Goal: Information Seeking & Learning: Learn about a topic

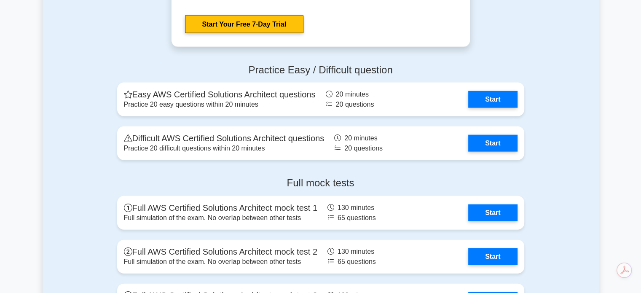
scroll to position [1813, 0]
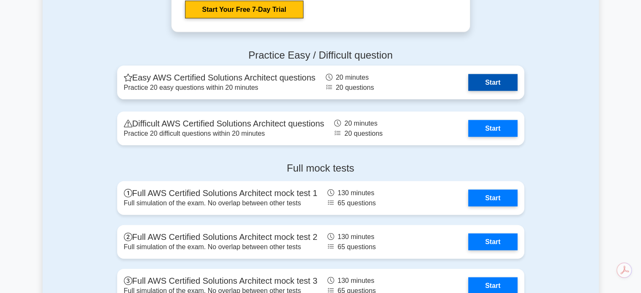
click at [488, 78] on link "Start" at bounding box center [492, 82] width 49 height 17
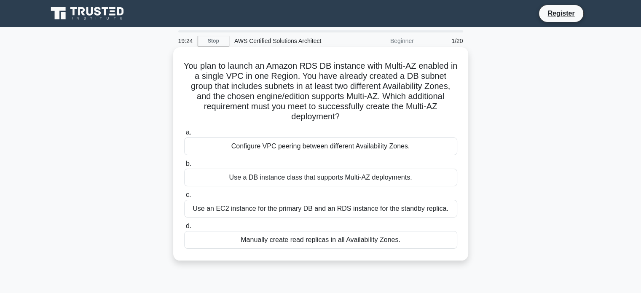
click at [391, 209] on div "Use an EC2 instance for the primary DB and an RDS instance for the standby repl…" at bounding box center [320, 209] width 273 height 18
click at [184, 198] on input "c. Use an EC2 instance for the primary DB and an RDS instance for the standby r…" at bounding box center [184, 194] width 0 height 5
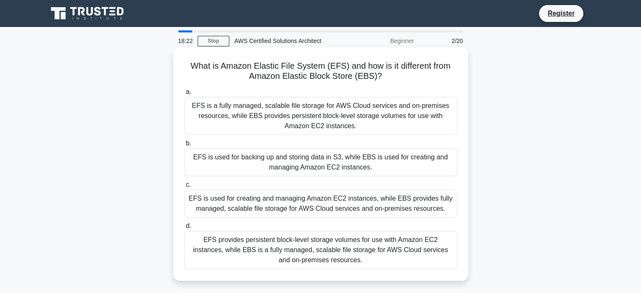
click at [302, 168] on div "EFS is used for backing up and storing data in S3, while EBS is used for creati…" at bounding box center [320, 162] width 273 height 28
click at [184, 146] on input "b. EFS is used for backing up and storing data in S3, while EBS is used for cre…" at bounding box center [184, 143] width 0 height 5
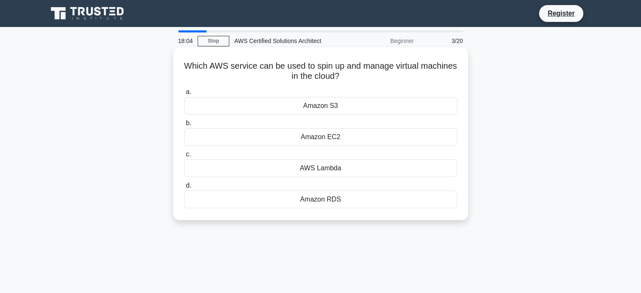
click at [289, 162] on div "AWS Lambda" at bounding box center [320, 168] width 273 height 18
click at [184, 157] on input "c. AWS Lambda" at bounding box center [184, 154] width 0 height 5
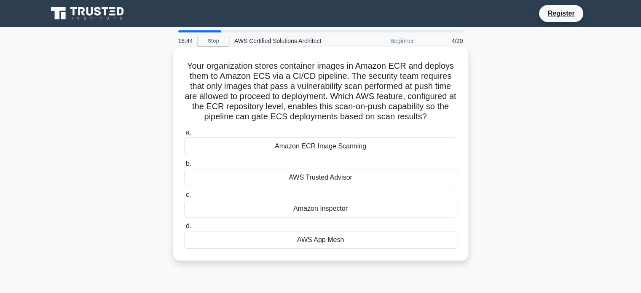
click at [344, 145] on div "Amazon ECR Image Scanning" at bounding box center [320, 146] width 273 height 18
click at [184, 135] on input "a. Amazon ECR Image Scanning" at bounding box center [184, 132] width 0 height 5
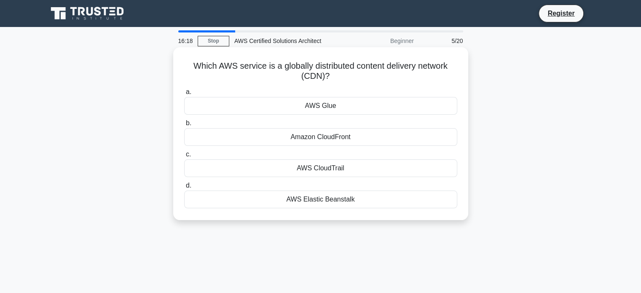
click at [323, 171] on div "AWS CloudTrail" at bounding box center [320, 168] width 273 height 18
click at [184, 157] on input "c. AWS CloudTrail" at bounding box center [184, 154] width 0 height 5
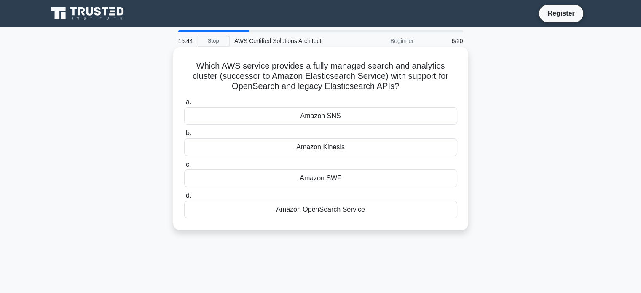
click at [295, 150] on div "Amazon Kinesis" at bounding box center [320, 147] width 273 height 18
click at [184, 136] on input "b. Amazon Kinesis" at bounding box center [184, 133] width 0 height 5
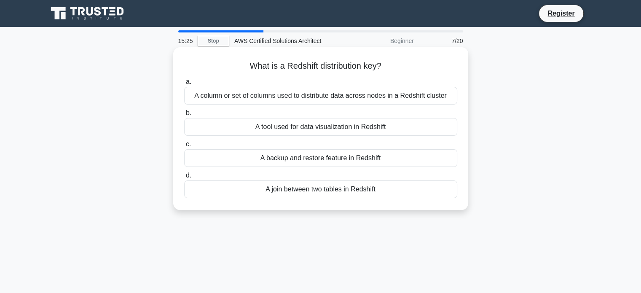
click at [296, 127] on div "A tool used for data visualization in Redshift" at bounding box center [320, 127] width 273 height 18
click at [184, 116] on input "b. A tool used for data visualization in Redshift" at bounding box center [184, 112] width 0 height 5
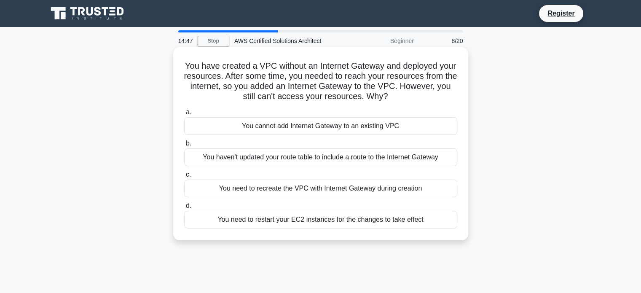
click at [339, 155] on div "You haven't updated your route table to include a route to the Internet Gateway" at bounding box center [320, 157] width 273 height 18
click at [184, 146] on input "b. You haven't updated your route table to include a route to the Internet Gate…" at bounding box center [184, 143] width 0 height 5
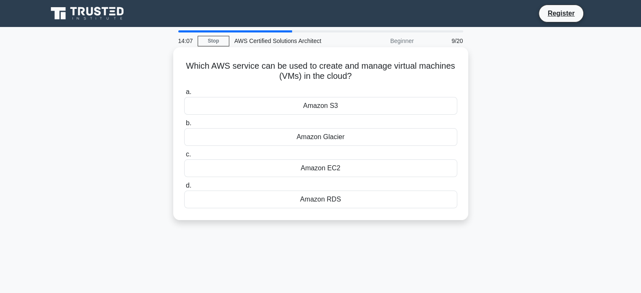
click at [328, 166] on div "Amazon EC2" at bounding box center [320, 168] width 273 height 18
click at [184, 157] on input "c. Amazon EC2" at bounding box center [184, 154] width 0 height 5
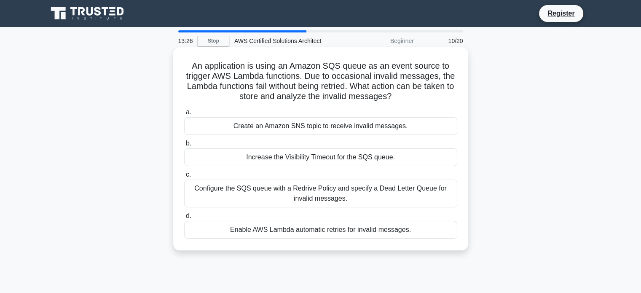
click at [390, 227] on div "Enable AWS Lambda automatic retries for invalid messages." at bounding box center [320, 230] width 273 height 18
click at [184, 219] on input "d. Enable AWS Lambda automatic retries for invalid messages." at bounding box center [184, 215] width 0 height 5
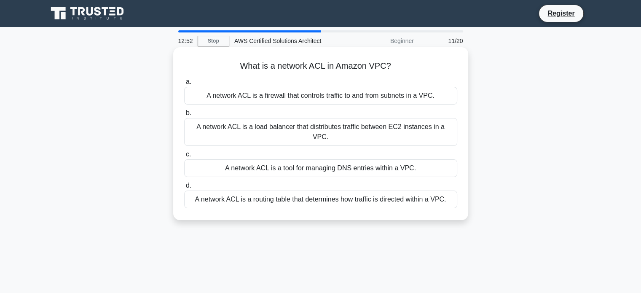
click at [373, 122] on div "A network ACL is a load balancer that distributes traffic between EC2 instances…" at bounding box center [320, 132] width 273 height 28
click at [184, 116] on input "b. A network ACL is a load balancer that distributes traffic between EC2 instan…" at bounding box center [184, 112] width 0 height 5
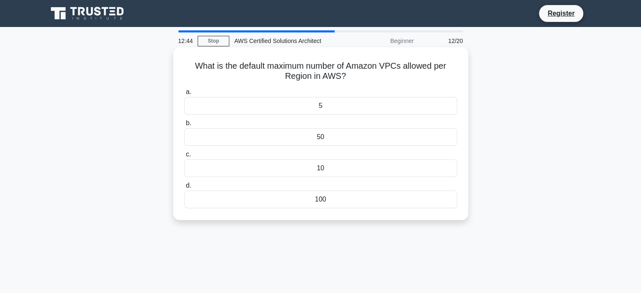
click at [329, 142] on div "50" at bounding box center [320, 137] width 273 height 18
click at [184, 126] on input "b. 50" at bounding box center [184, 123] width 0 height 5
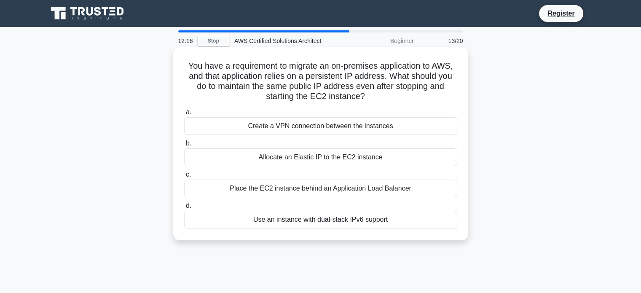
click at [338, 193] on div "Place the EC2 instance behind an Application Load Balancer" at bounding box center [320, 189] width 273 height 18
click at [184, 178] on input "c. Place the EC2 instance behind an Application Load Balancer" at bounding box center [184, 174] width 0 height 5
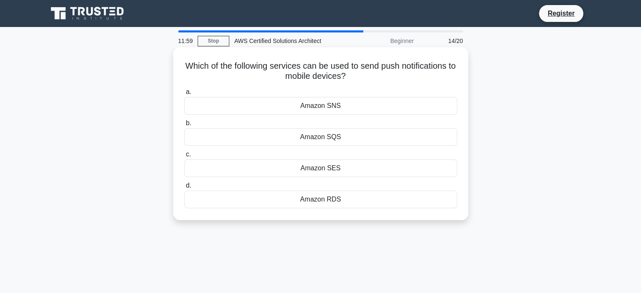
click at [379, 109] on div "Amazon SNS" at bounding box center [320, 106] width 273 height 18
click at [184, 95] on input "a. Amazon SNS" at bounding box center [184, 91] width 0 height 5
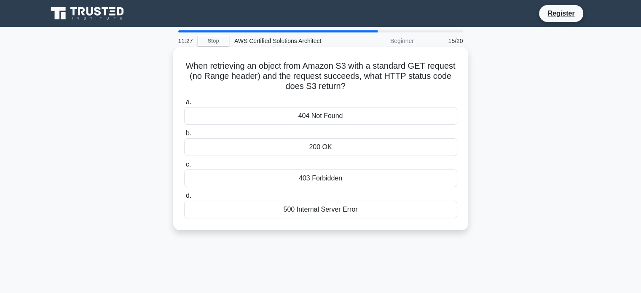
click at [354, 154] on div "200 OK" at bounding box center [320, 147] width 273 height 18
click at [184, 136] on input "b. 200 OK" at bounding box center [184, 133] width 0 height 5
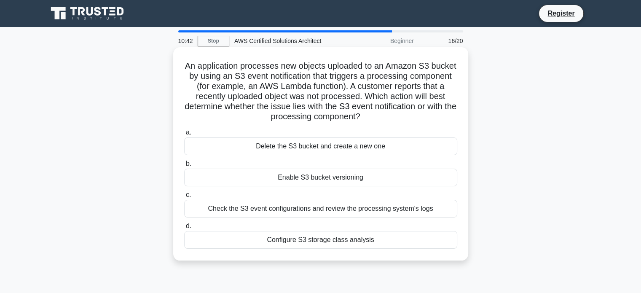
click at [378, 203] on div "Check the S3 event configurations and review the processing system's logs" at bounding box center [320, 209] width 273 height 18
click at [184, 198] on input "c. Check the S3 event configurations and review the processing system's logs" at bounding box center [184, 194] width 0 height 5
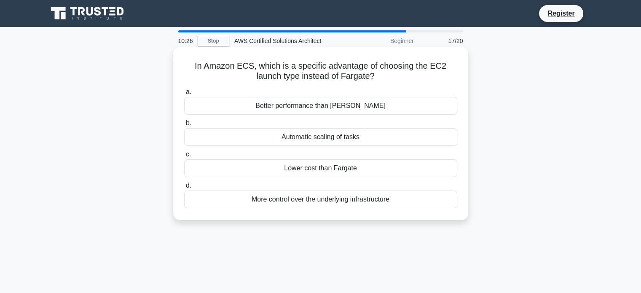
click at [304, 202] on div "More control over the underlying infrastructure" at bounding box center [320, 200] width 273 height 18
click at [184, 188] on input "d. More control over the underlying infrastructure" at bounding box center [184, 185] width 0 height 5
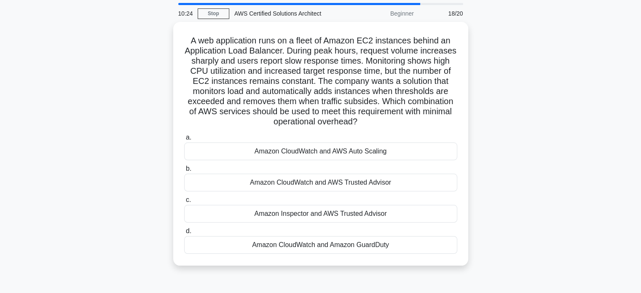
scroll to position [42, 0]
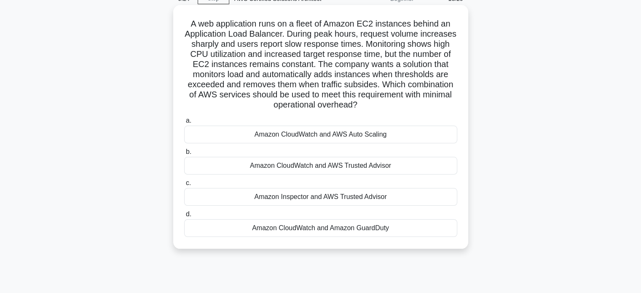
click at [307, 159] on div "Amazon CloudWatch and AWS Trusted Advisor" at bounding box center [320, 166] width 273 height 18
click at [184, 155] on input "b. Amazon CloudWatch and AWS Trusted Advisor" at bounding box center [184, 151] width 0 height 5
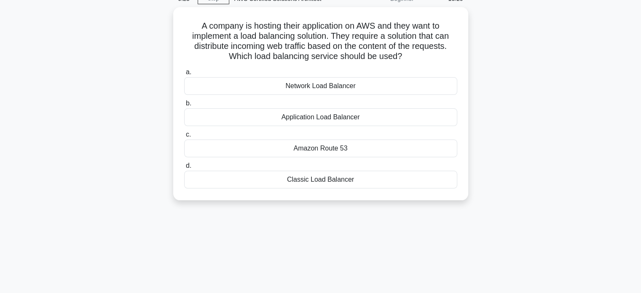
scroll to position [0, 0]
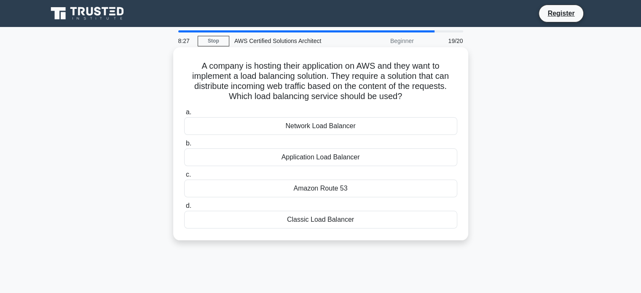
click at [323, 218] on div "Classic Load Balancer" at bounding box center [320, 220] width 273 height 18
click at [184, 209] on input "d. Classic Load Balancer" at bounding box center [184, 205] width 0 height 5
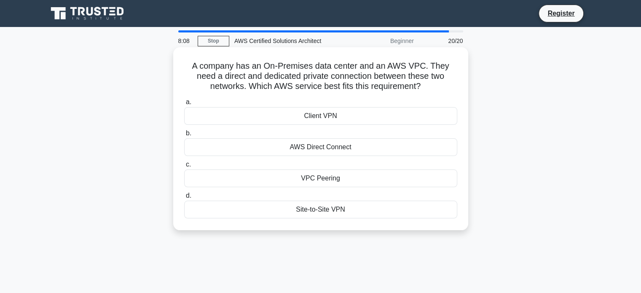
click at [335, 206] on div "Site-to-Site VPN" at bounding box center [320, 210] width 273 height 18
click at [184, 199] on input "d. Site-to-Site VPN" at bounding box center [184, 195] width 0 height 5
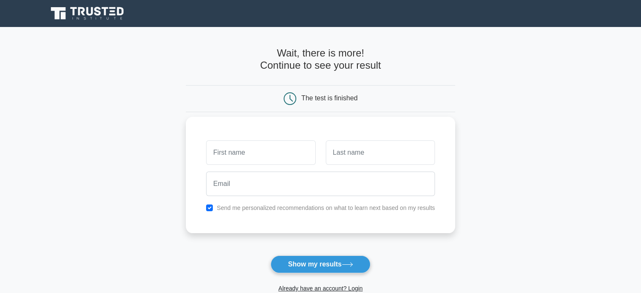
click at [250, 152] on input "text" at bounding box center [260, 152] width 109 height 24
type input "Bhavani"
click at [339, 163] on input "text" at bounding box center [380, 152] width 109 height 24
type input "T"
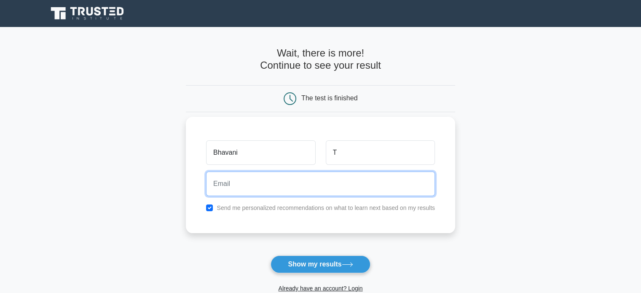
click at [329, 186] on input "email" at bounding box center [320, 184] width 229 height 24
type input "bhavanitanniru1@gmail.com"
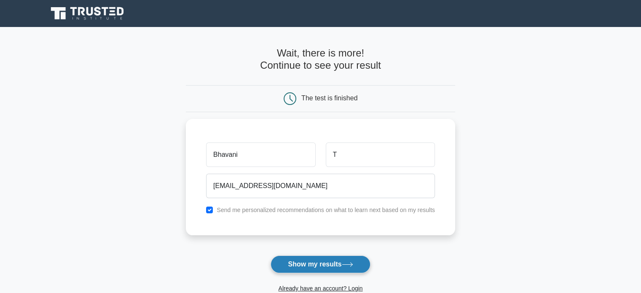
click at [308, 266] on button "Show my results" at bounding box center [321, 265] width 100 height 18
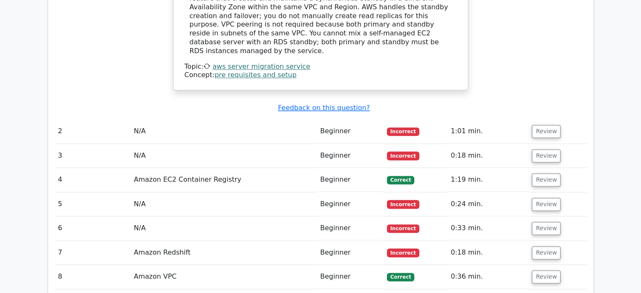
scroll to position [1096, 0]
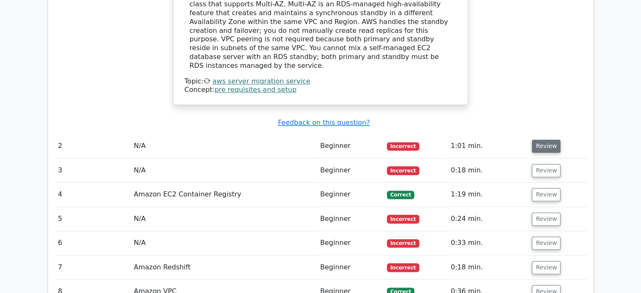
click at [552, 140] on button "Review" at bounding box center [546, 146] width 29 height 13
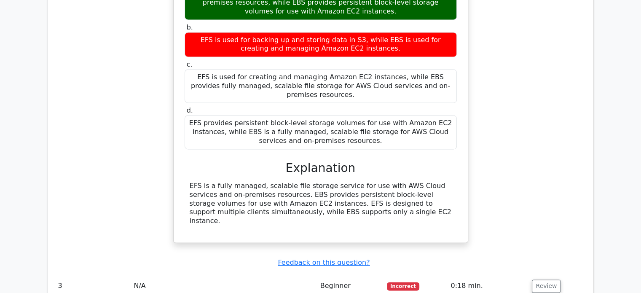
scroll to position [1391, 0]
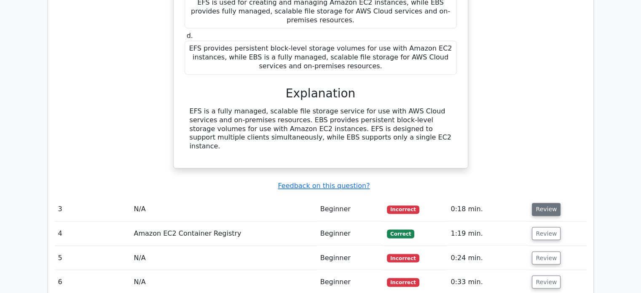
click at [538, 203] on button "Review" at bounding box center [546, 209] width 29 height 13
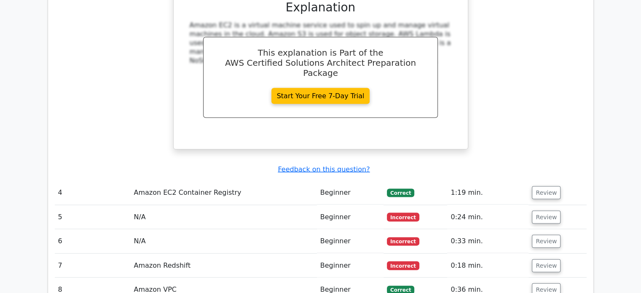
scroll to position [1813, 0]
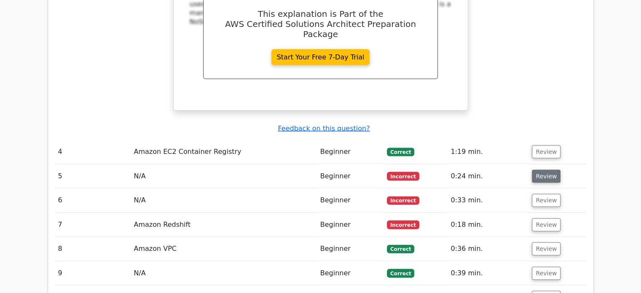
click at [544, 170] on button "Review" at bounding box center [546, 176] width 29 height 13
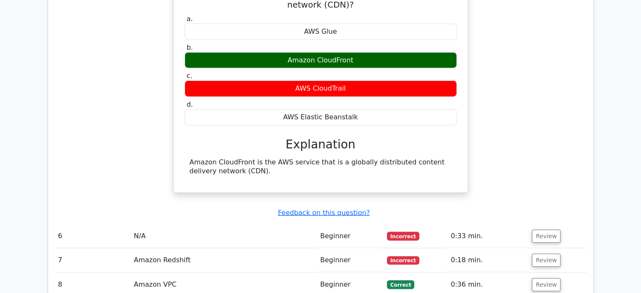
scroll to position [2066, 0]
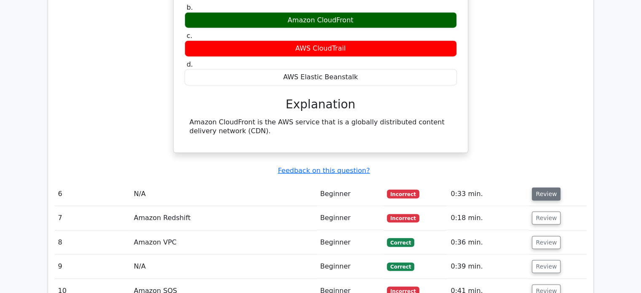
click at [533, 188] on button "Review" at bounding box center [546, 194] width 29 height 13
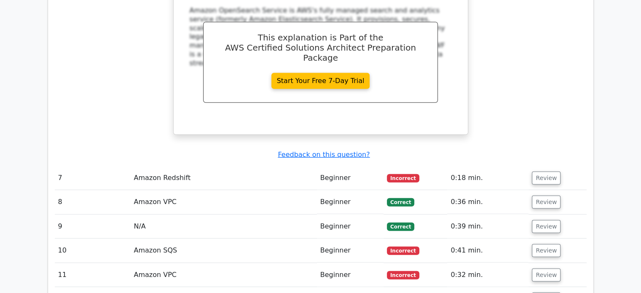
scroll to position [2488, 0]
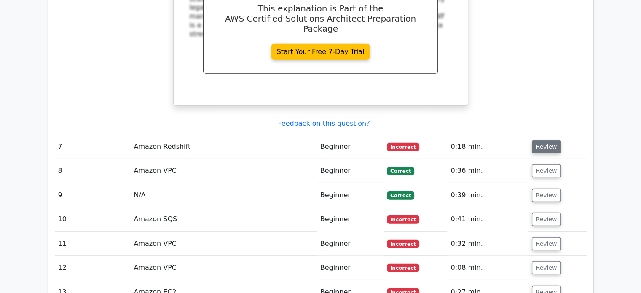
click at [539, 140] on button "Review" at bounding box center [546, 146] width 29 height 13
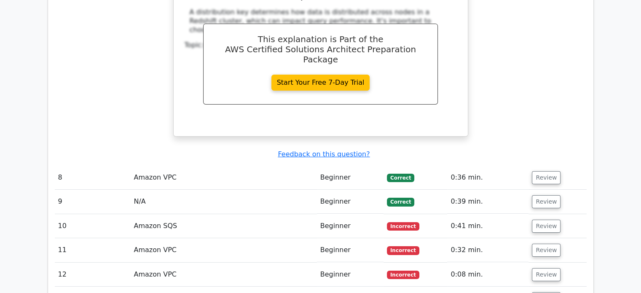
scroll to position [2825, 0]
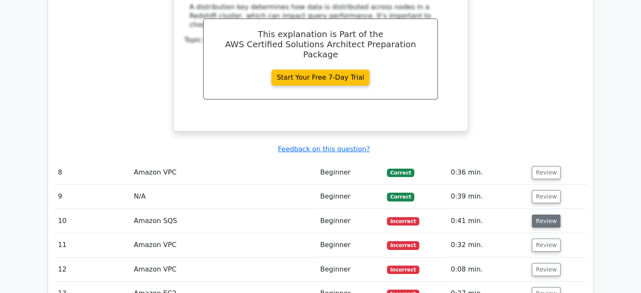
click at [549, 215] on button "Review" at bounding box center [546, 221] width 29 height 13
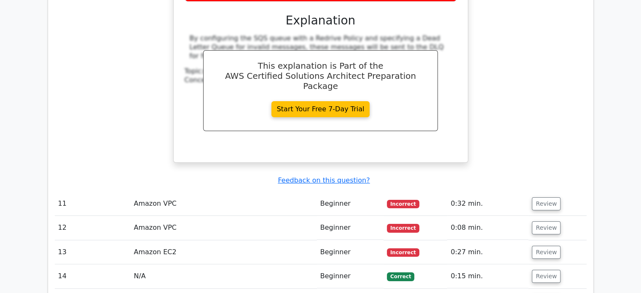
scroll to position [3247, 0]
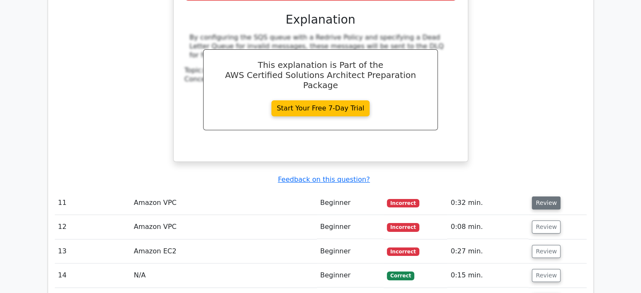
click at [541, 196] on button "Review" at bounding box center [546, 202] width 29 height 13
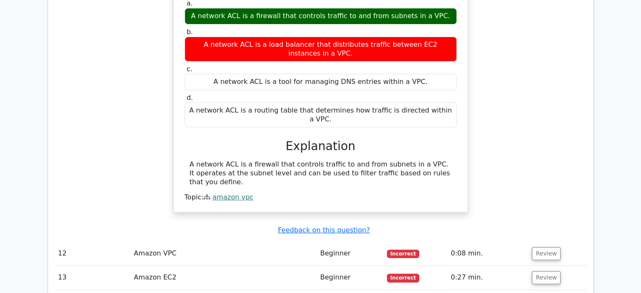
scroll to position [3542, 0]
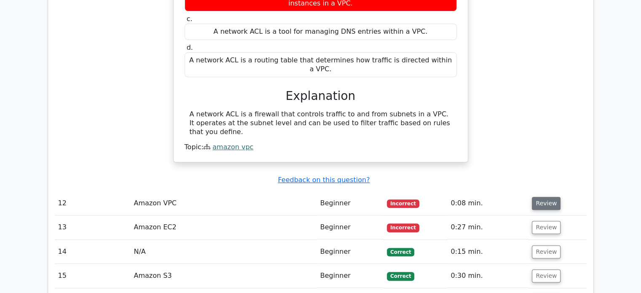
click at [539, 197] on button "Review" at bounding box center [546, 203] width 29 height 13
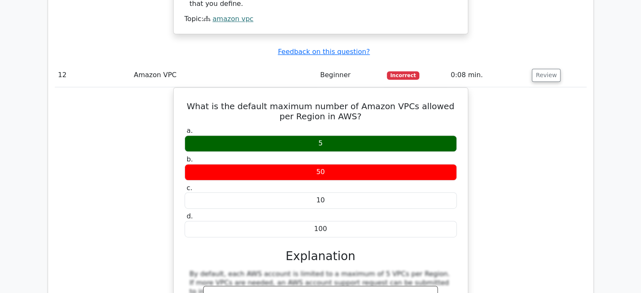
scroll to position [3837, 0]
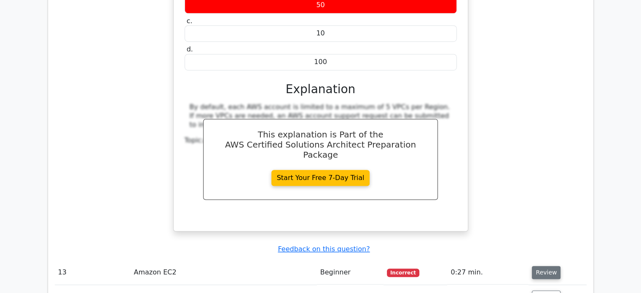
click at [548, 266] on button "Review" at bounding box center [546, 272] width 29 height 13
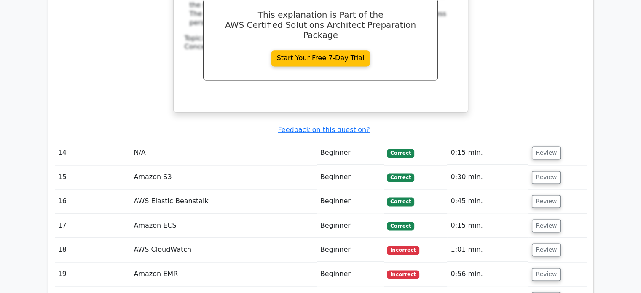
scroll to position [4343, 0]
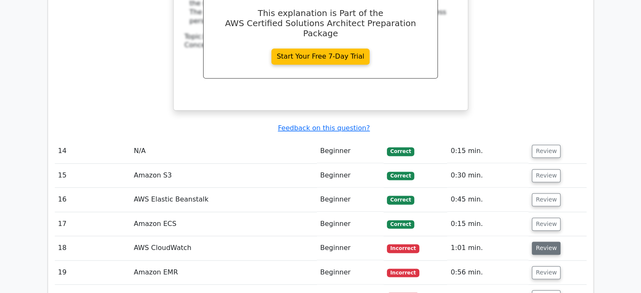
click at [543, 242] on button "Review" at bounding box center [546, 248] width 29 height 13
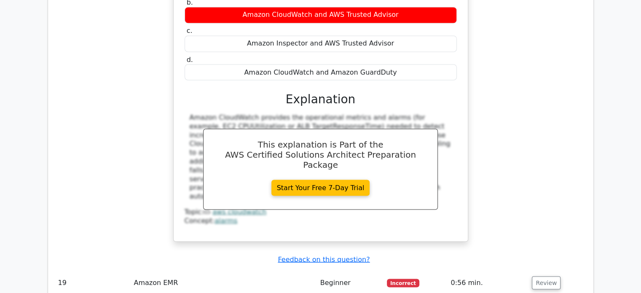
scroll to position [4807, 0]
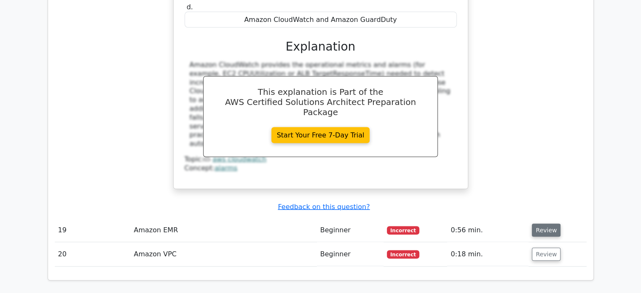
click at [544, 223] on button "Review" at bounding box center [546, 229] width 29 height 13
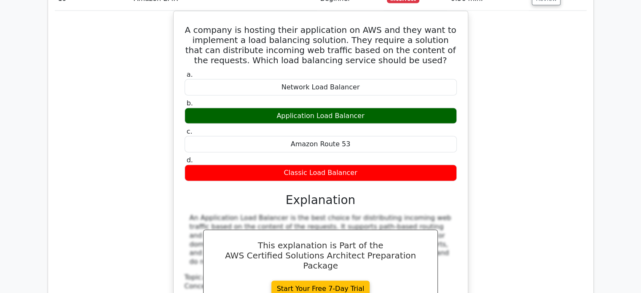
scroll to position [5144, 0]
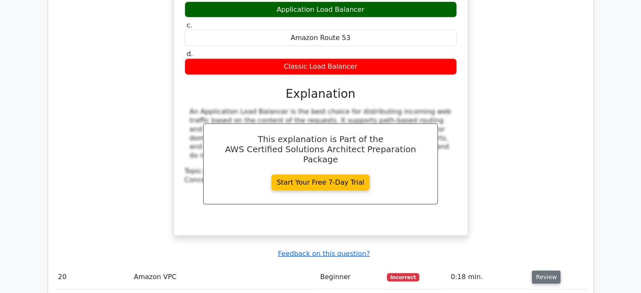
click at [539, 271] on button "Review" at bounding box center [546, 277] width 29 height 13
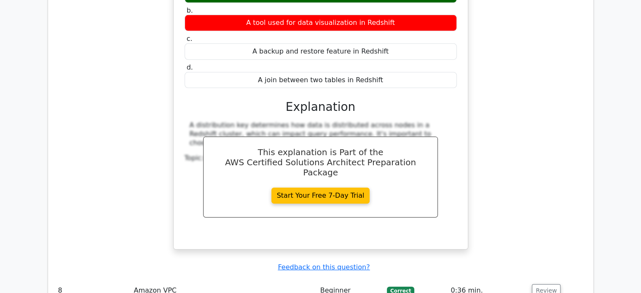
scroll to position [2698, 0]
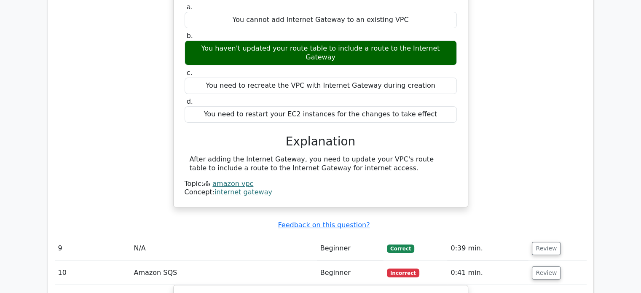
scroll to position [3078, 0]
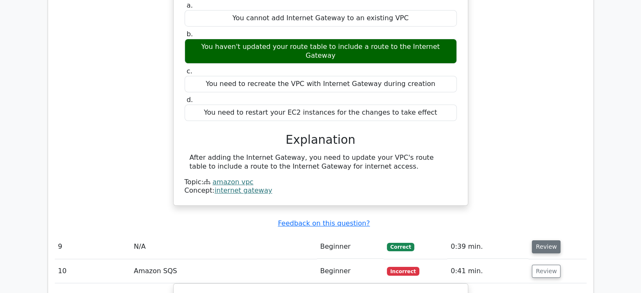
click at [541, 240] on button "Review" at bounding box center [546, 246] width 29 height 13
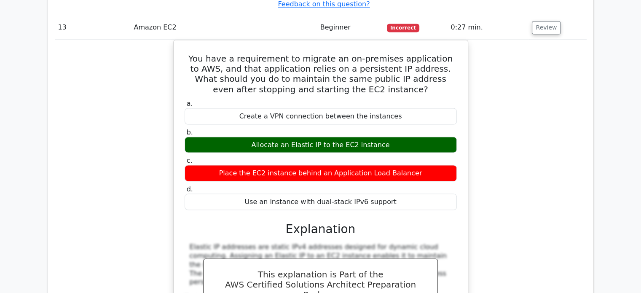
scroll to position [4849, 0]
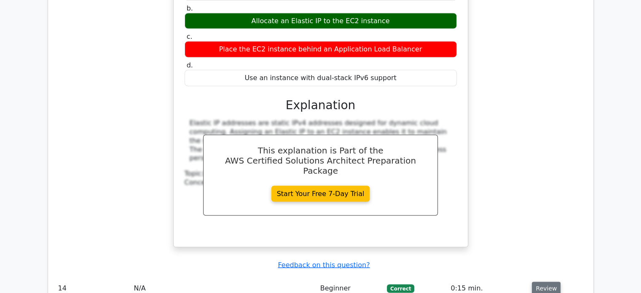
click at [542, 282] on button "Review" at bounding box center [546, 288] width 29 height 13
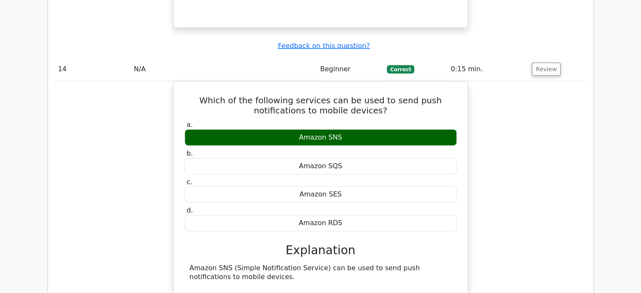
scroll to position [5144, 0]
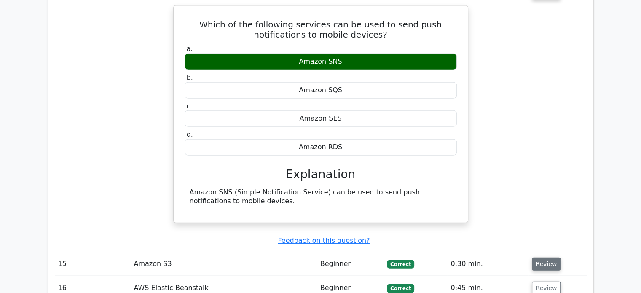
click at [541, 258] on button "Review" at bounding box center [546, 264] width 29 height 13
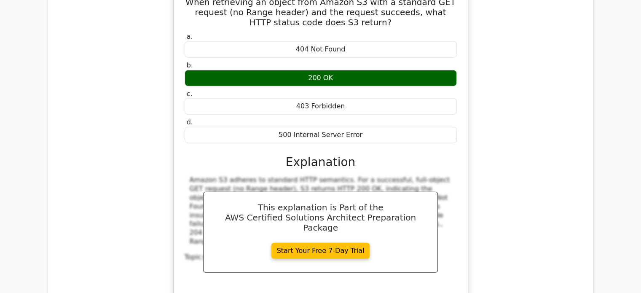
scroll to position [5439, 0]
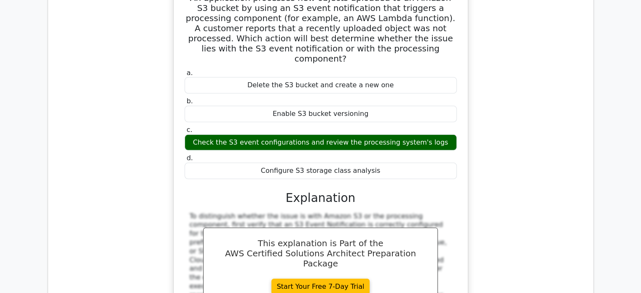
scroll to position [5818, 0]
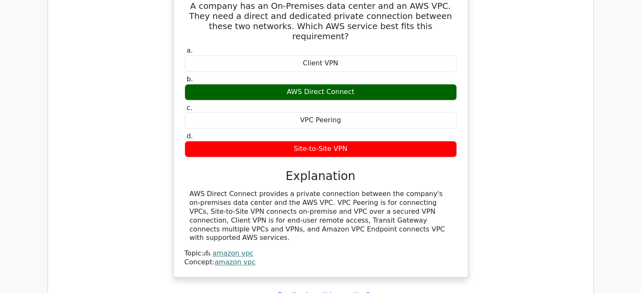
scroll to position [7604, 0]
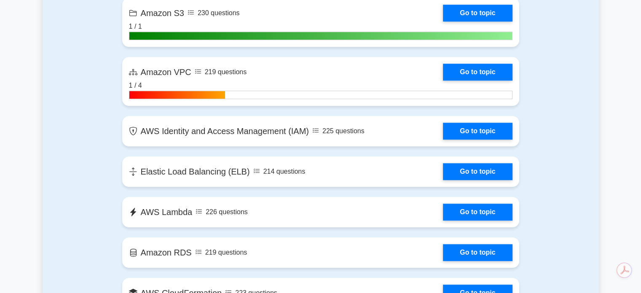
scroll to position [506, 0]
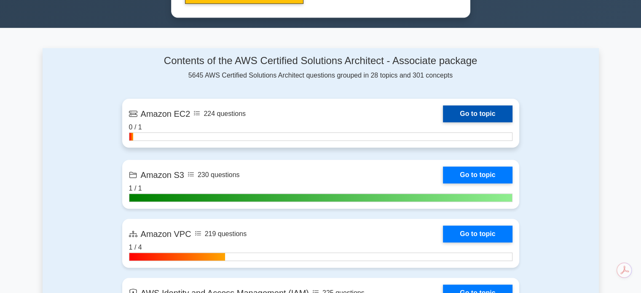
click at [457, 112] on link "Go to topic" at bounding box center [477, 113] width 69 height 17
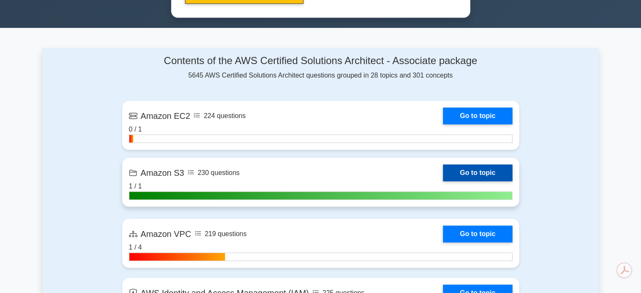
click at [454, 173] on link "Go to topic" at bounding box center [477, 172] width 69 height 17
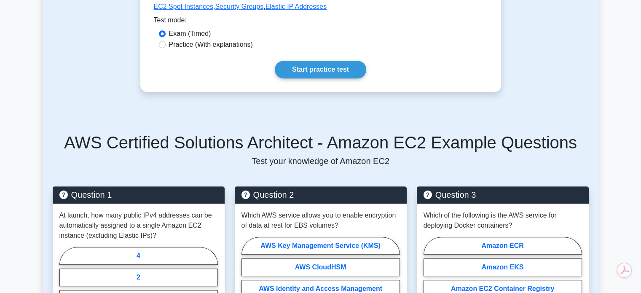
scroll to position [506, 0]
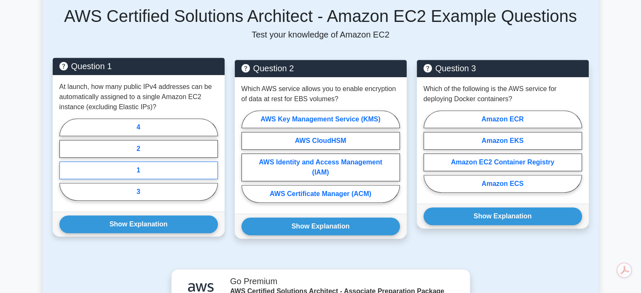
click at [126, 177] on label "1" at bounding box center [138, 170] width 159 height 18
click at [65, 165] on input "1" at bounding box center [61, 161] width 5 height 5
radio input "true"
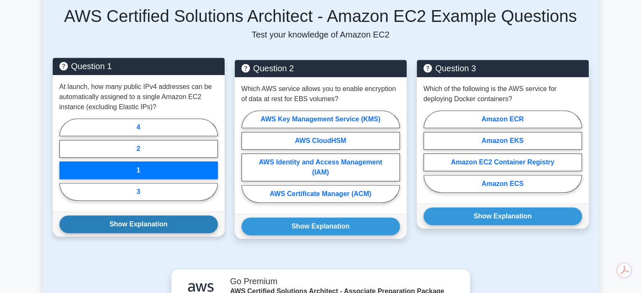
click at [126, 223] on button "Show Explanation" at bounding box center [138, 224] width 159 height 18
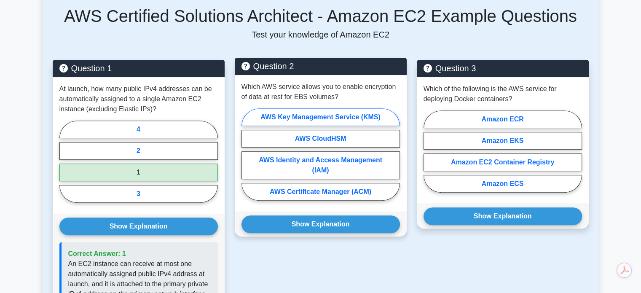
click at [309, 117] on label "AWS Key Management Service (KMS)" at bounding box center [321, 117] width 159 height 18
click at [247, 154] on input "AWS Key Management Service (KMS)" at bounding box center [244, 156] width 5 height 5
radio input "true"
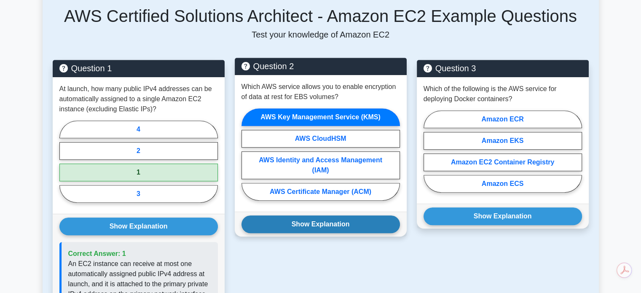
click at [307, 221] on button "Show Explanation" at bounding box center [321, 224] width 159 height 18
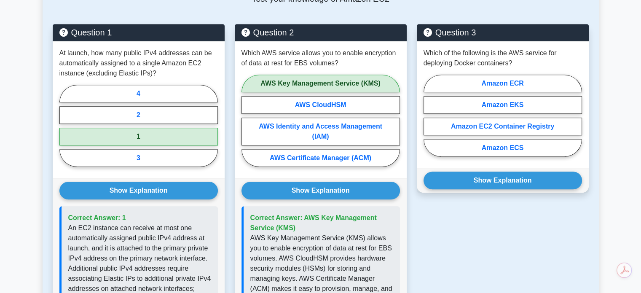
scroll to position [528, 0]
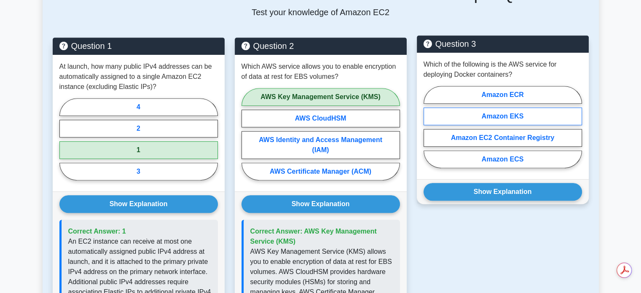
click at [483, 120] on label "Amazon EKS" at bounding box center [503, 117] width 159 height 18
click at [429, 127] on input "Amazon EKS" at bounding box center [426, 129] width 5 height 5
radio input "true"
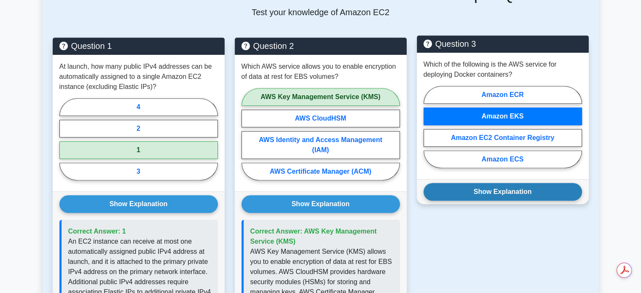
click at [484, 183] on button "Show Explanation" at bounding box center [503, 192] width 159 height 18
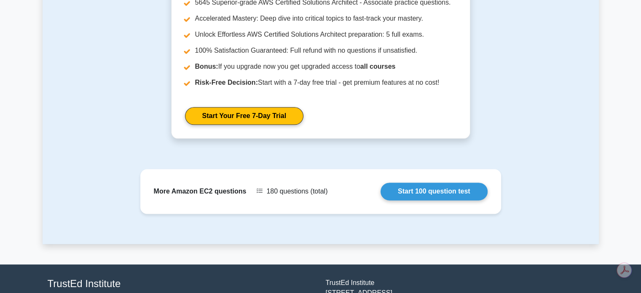
scroll to position [1034, 0]
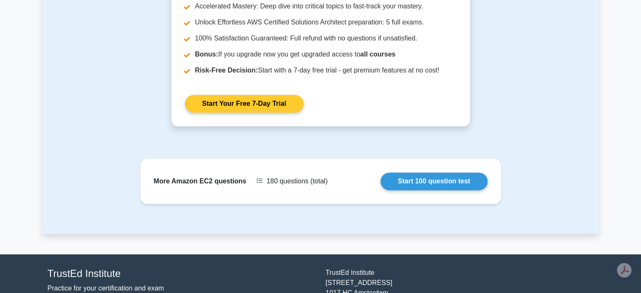
click at [264, 95] on link "Start Your Free 7-Day Trial" at bounding box center [244, 104] width 118 height 18
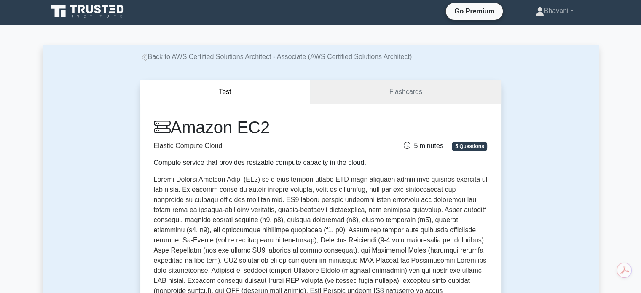
scroll to position [0, 0]
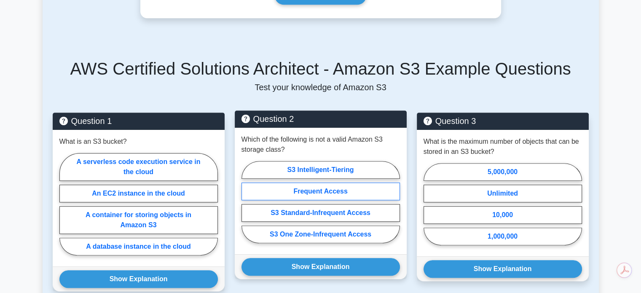
scroll to position [464, 0]
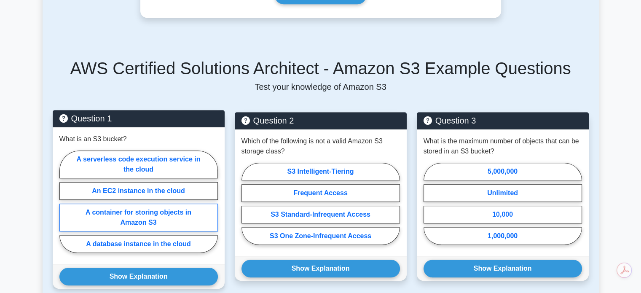
click at [153, 204] on label "A container for storing objects in Amazon S3" at bounding box center [138, 218] width 159 height 28
click at [65, 202] on input "A container for storing objects in Amazon S3" at bounding box center [61, 204] width 5 height 5
radio input "true"
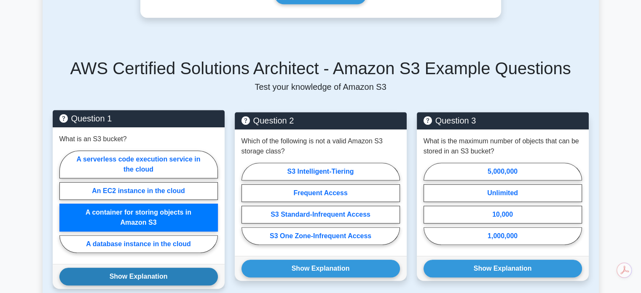
click at [142, 268] on button "Show Explanation" at bounding box center [138, 277] width 159 height 18
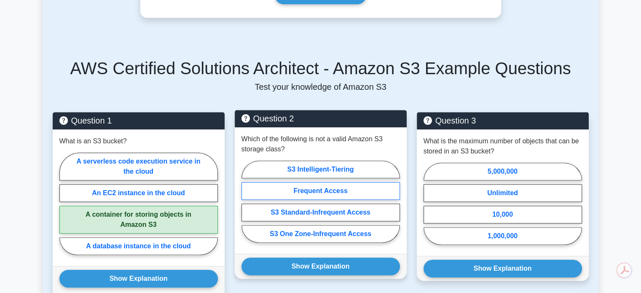
click at [305, 182] on label "Frequent Access" at bounding box center [321, 191] width 159 height 18
click at [247, 202] on input "Frequent Access" at bounding box center [244, 204] width 5 height 5
radio input "true"
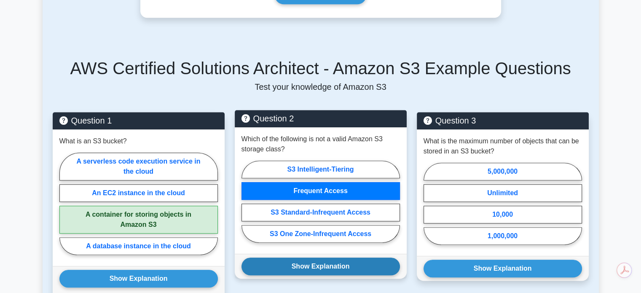
click at [332, 258] on button "Show Explanation" at bounding box center [321, 267] width 159 height 18
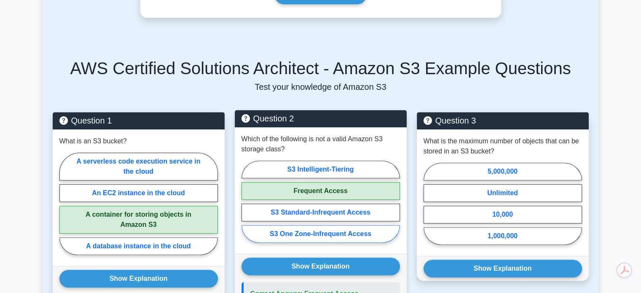
scroll to position [548, 0]
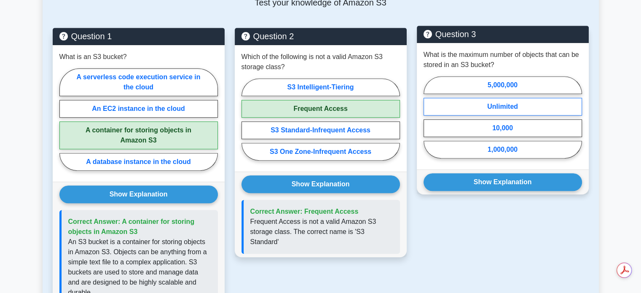
click at [479, 98] on label "Unlimited" at bounding box center [503, 107] width 159 height 18
click at [429, 117] on input "Unlimited" at bounding box center [426, 119] width 5 height 5
radio input "true"
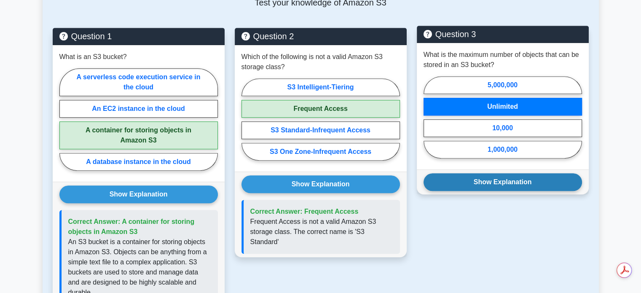
click at [492, 173] on button "Show Explanation" at bounding box center [503, 182] width 159 height 18
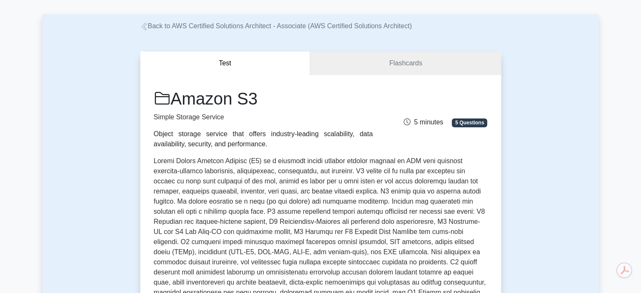
scroll to position [0, 0]
